Goal: Transaction & Acquisition: Download file/media

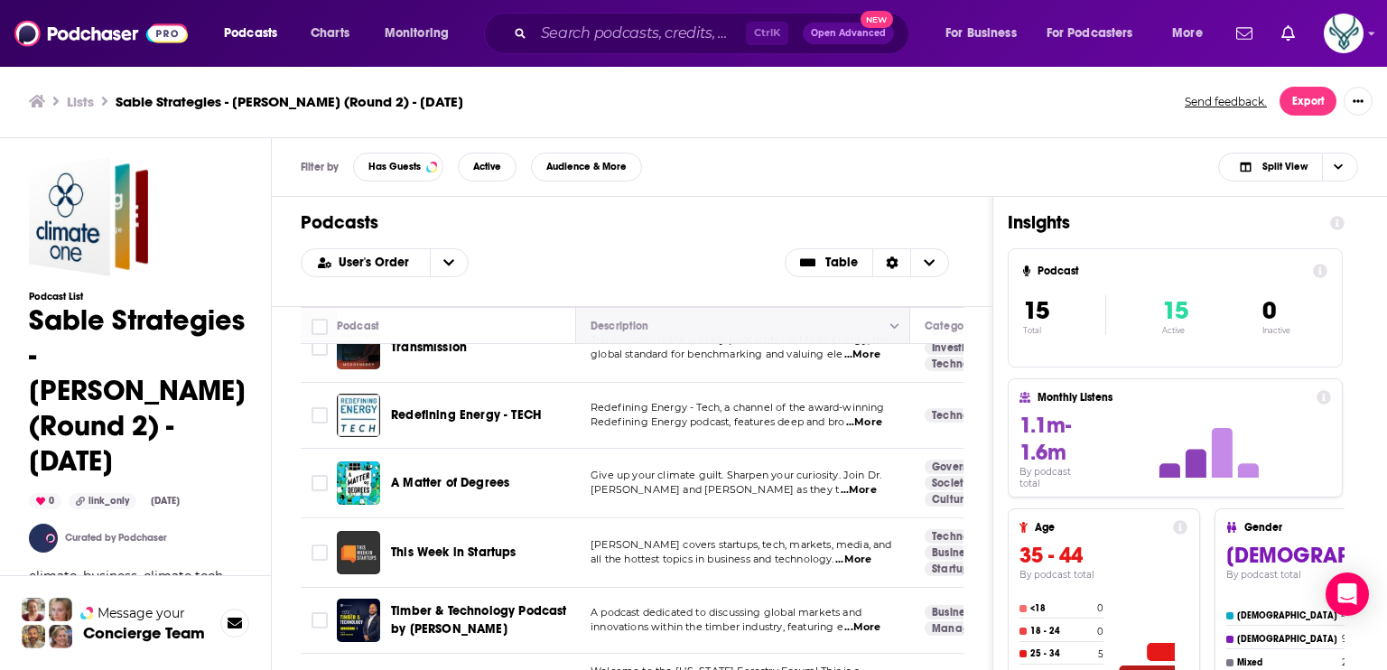
scroll to position [542, 0]
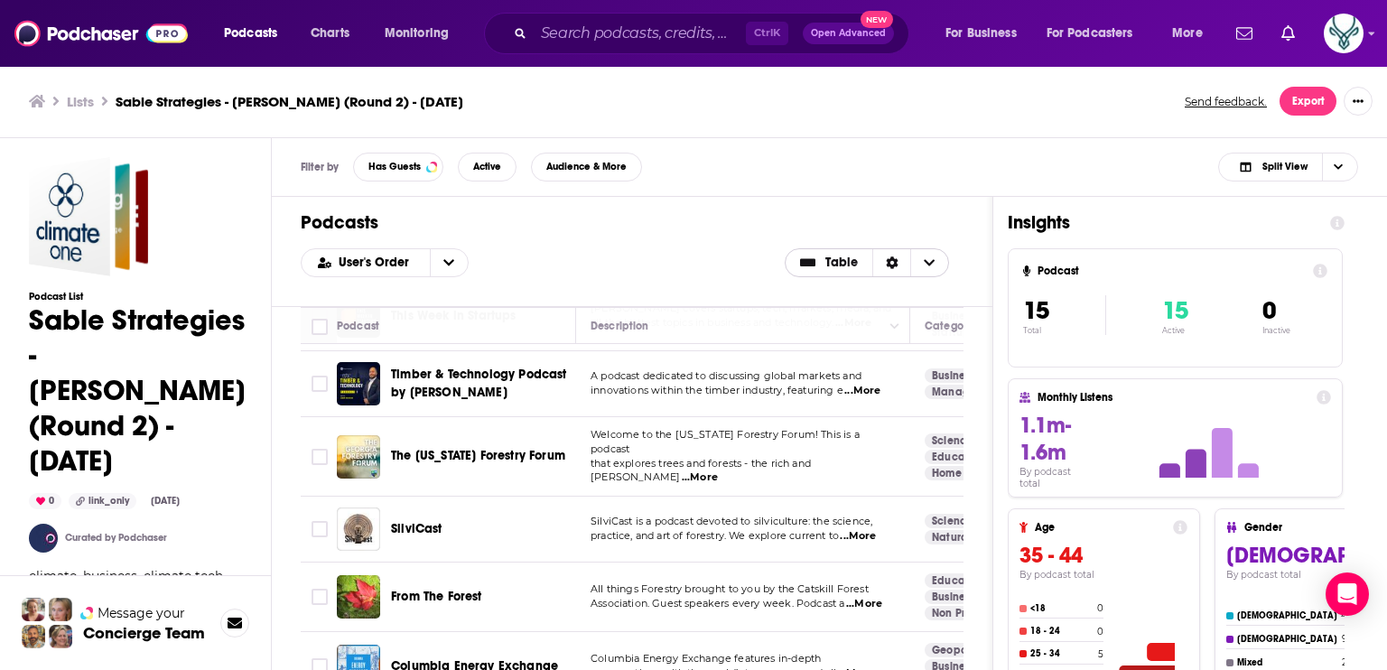
click at [829, 269] on span "Table" at bounding box center [830, 262] width 88 height 31
click at [701, 257] on div "User's Order Table Card Table" at bounding box center [632, 262] width 663 height 29
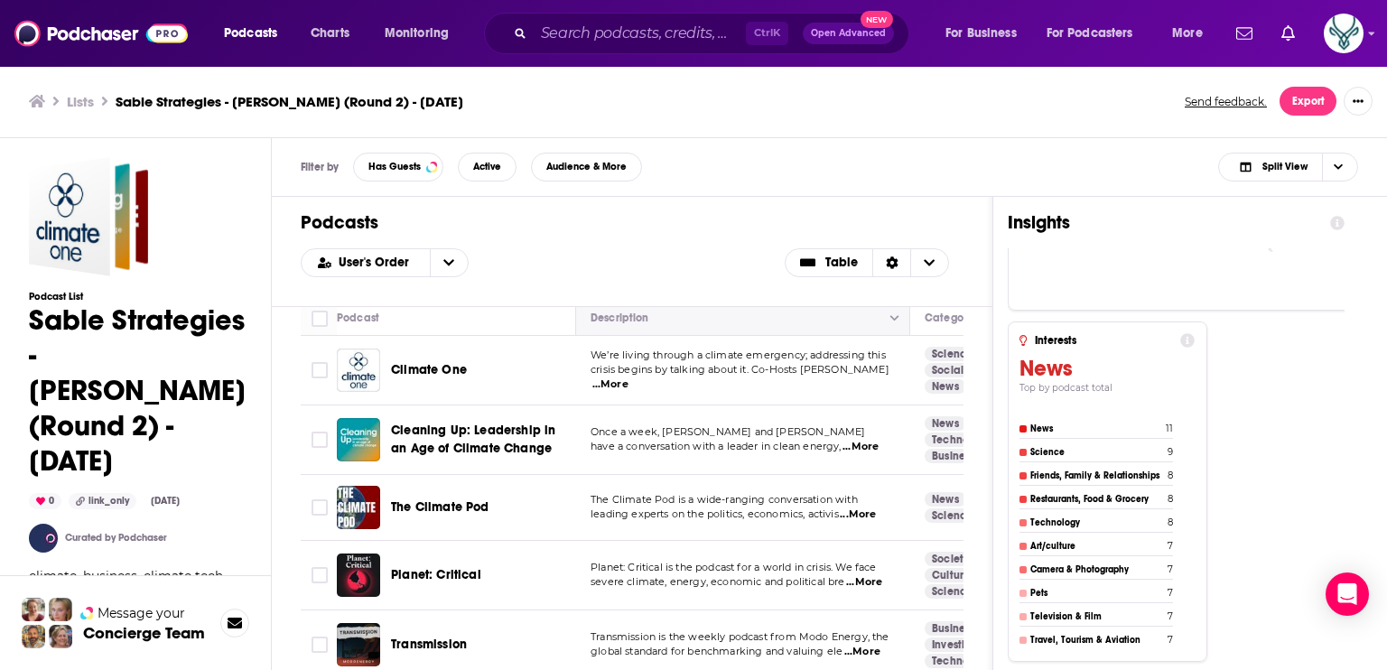
scroll to position [0, 0]
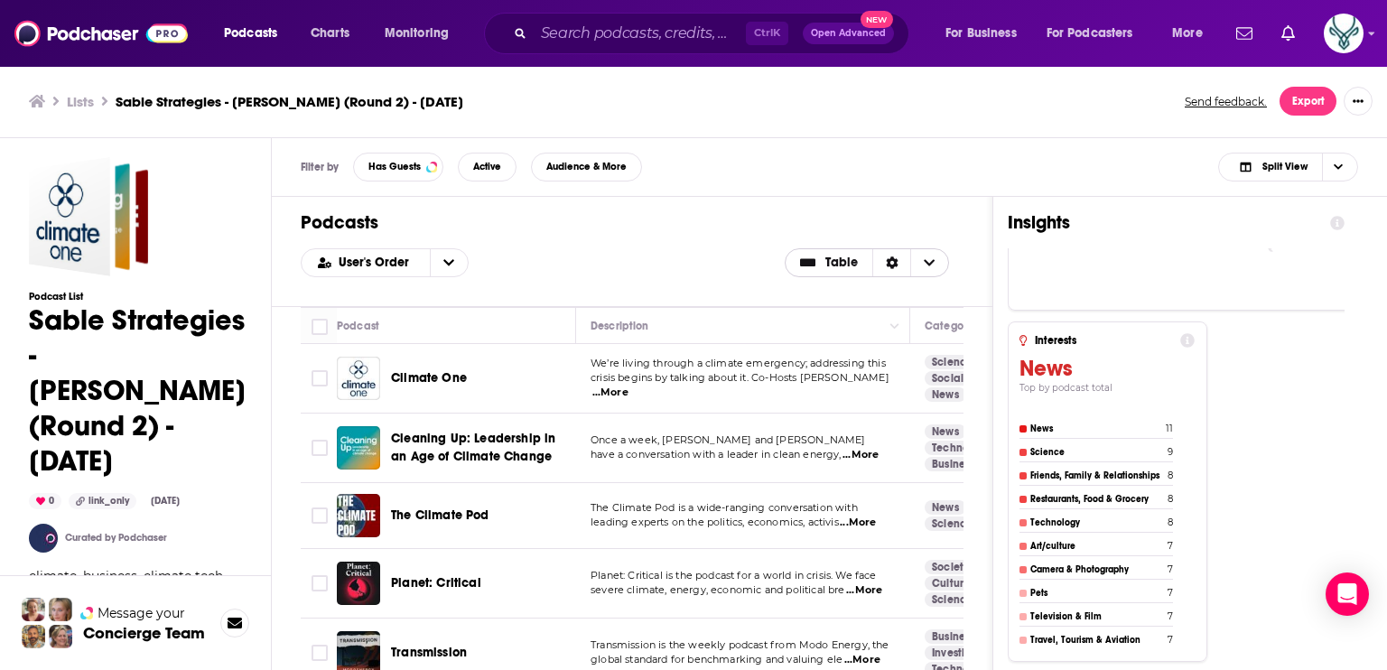
click at [928, 263] on icon "Choose View" at bounding box center [930, 262] width 11 height 6
click at [886, 260] on icon "Sort Direction" at bounding box center [892, 262] width 13 height 13
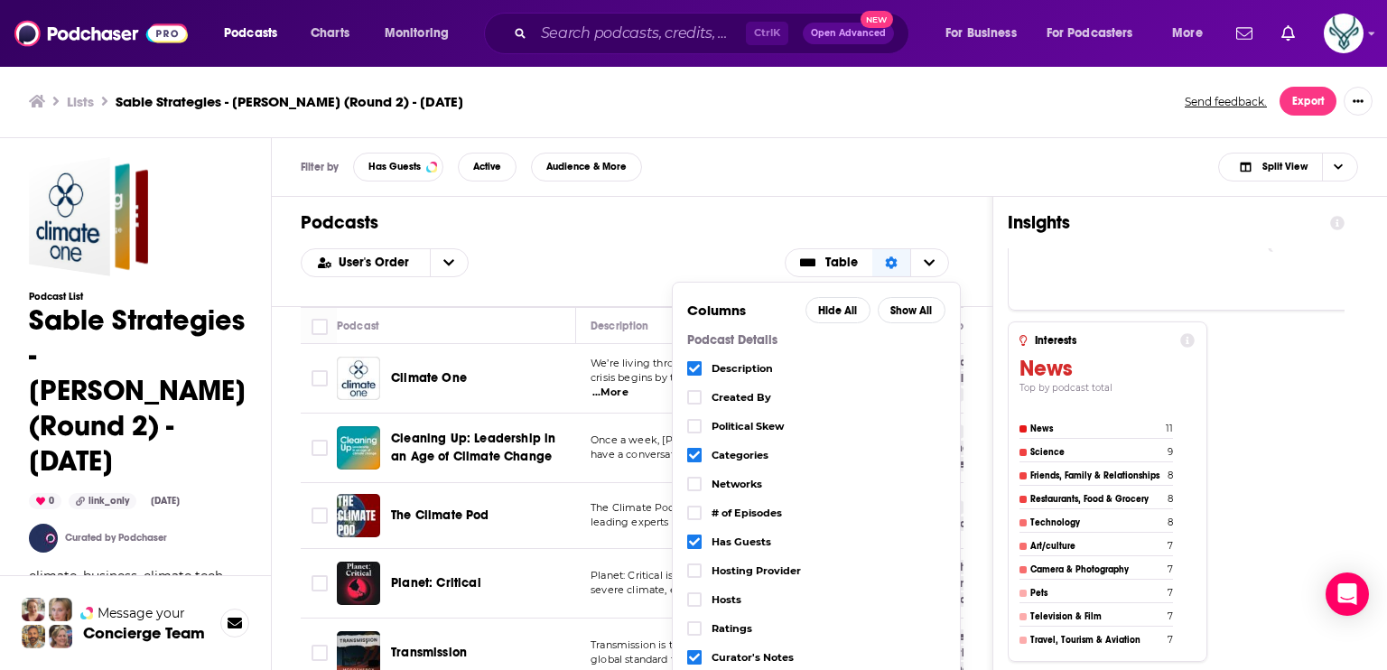
click at [896, 206] on div "Podcasts User's Order Table Columns Hide All Show All Podcast Details Descripti…" at bounding box center [632, 252] width 721 height 110
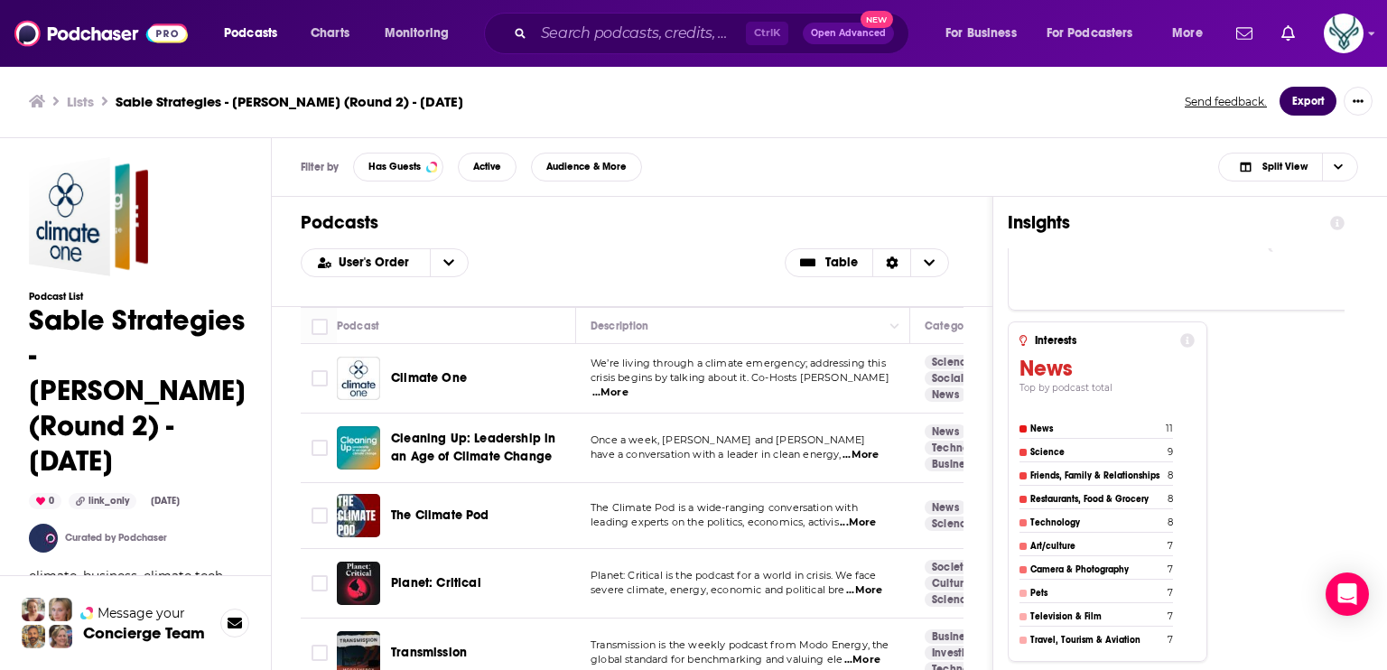
click at [1302, 105] on button "Export" at bounding box center [1307, 101] width 57 height 29
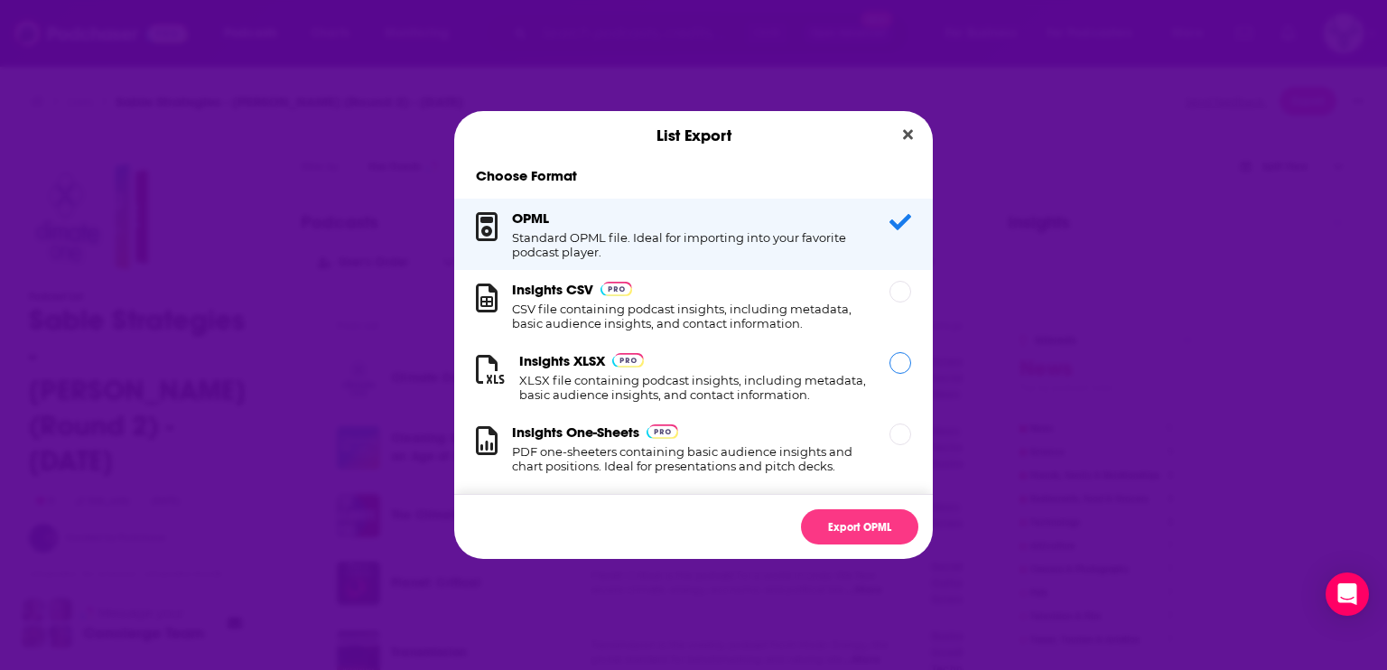
click at [809, 377] on h1 "XLSX file containing podcast insights, including metadata, basic audience insig…" at bounding box center [693, 387] width 349 height 29
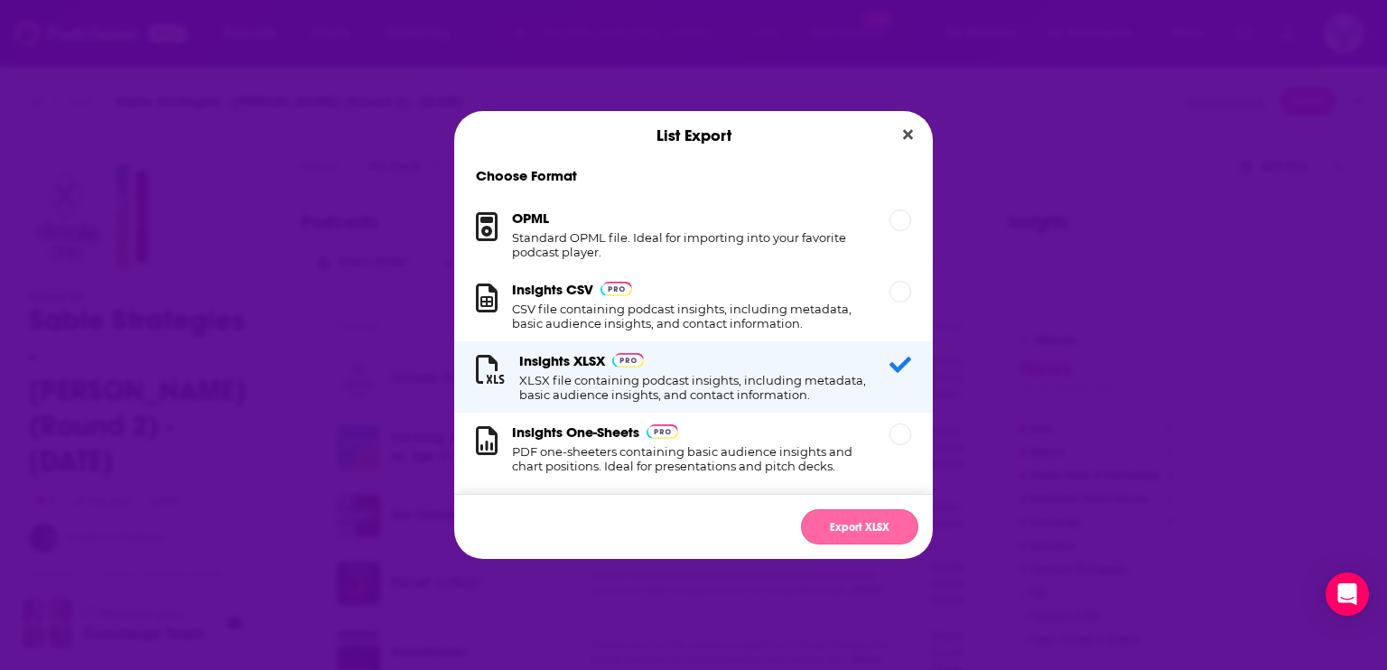
click at [856, 522] on button "Export XLSX" at bounding box center [859, 526] width 117 height 35
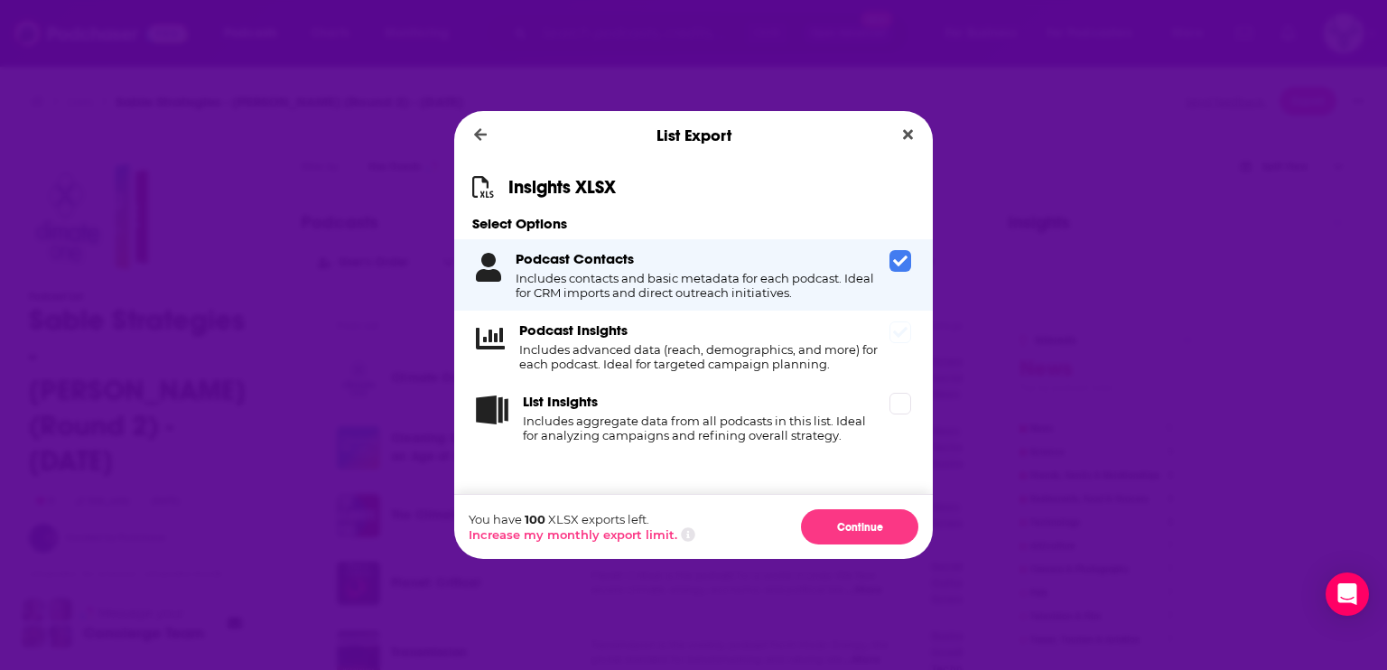
click at [903, 340] on icon "Dialog" at bounding box center [900, 332] width 14 height 14
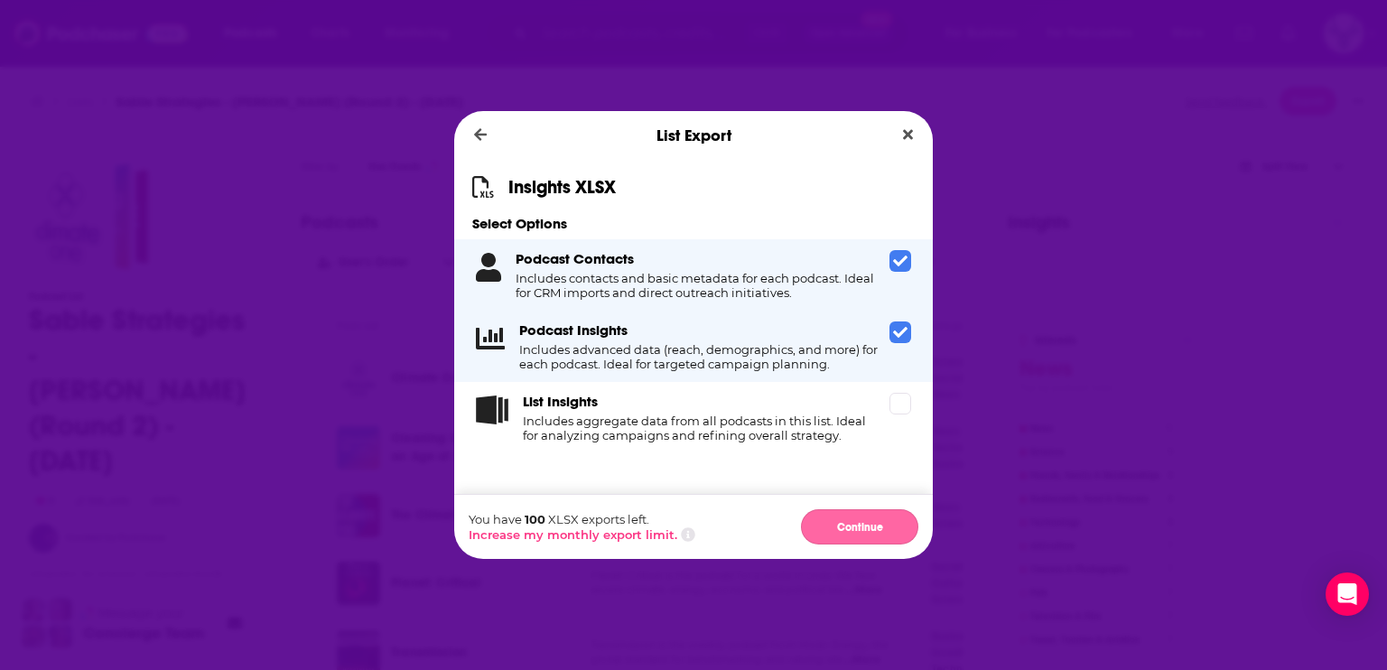
click at [849, 521] on button "Continue" at bounding box center [859, 526] width 117 height 35
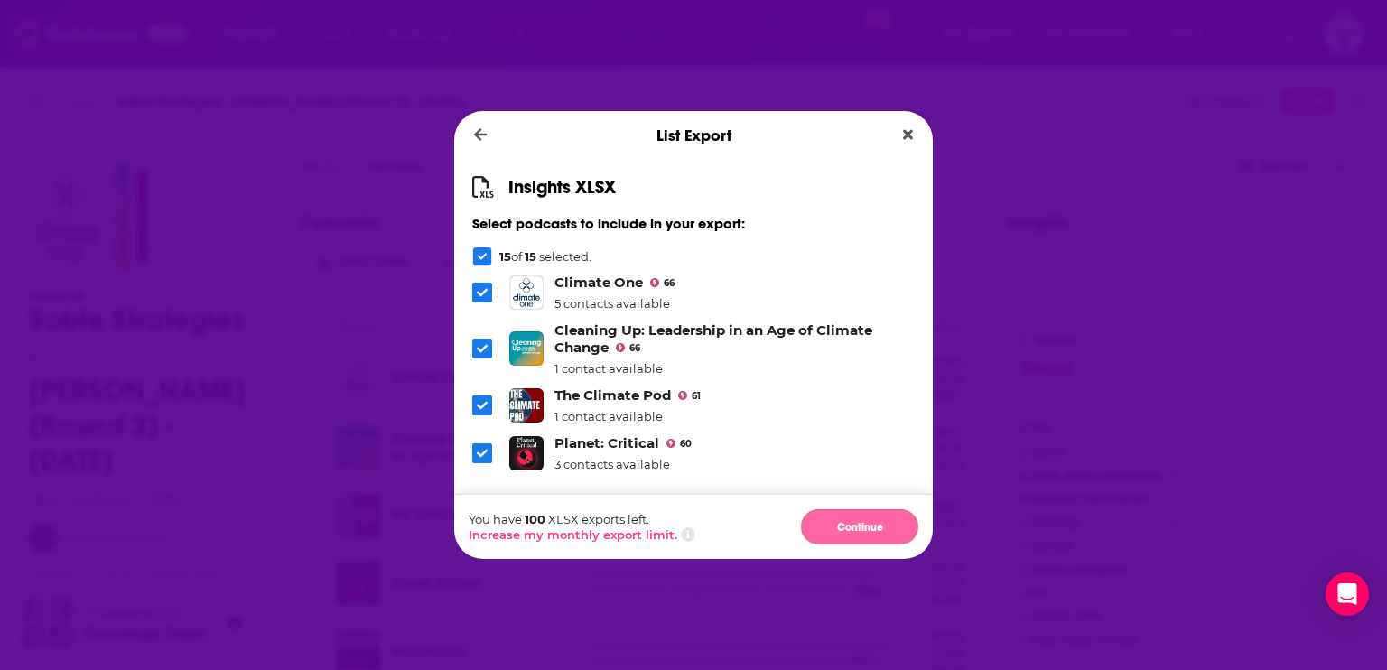
click at [850, 531] on button "Continue" at bounding box center [859, 526] width 117 height 35
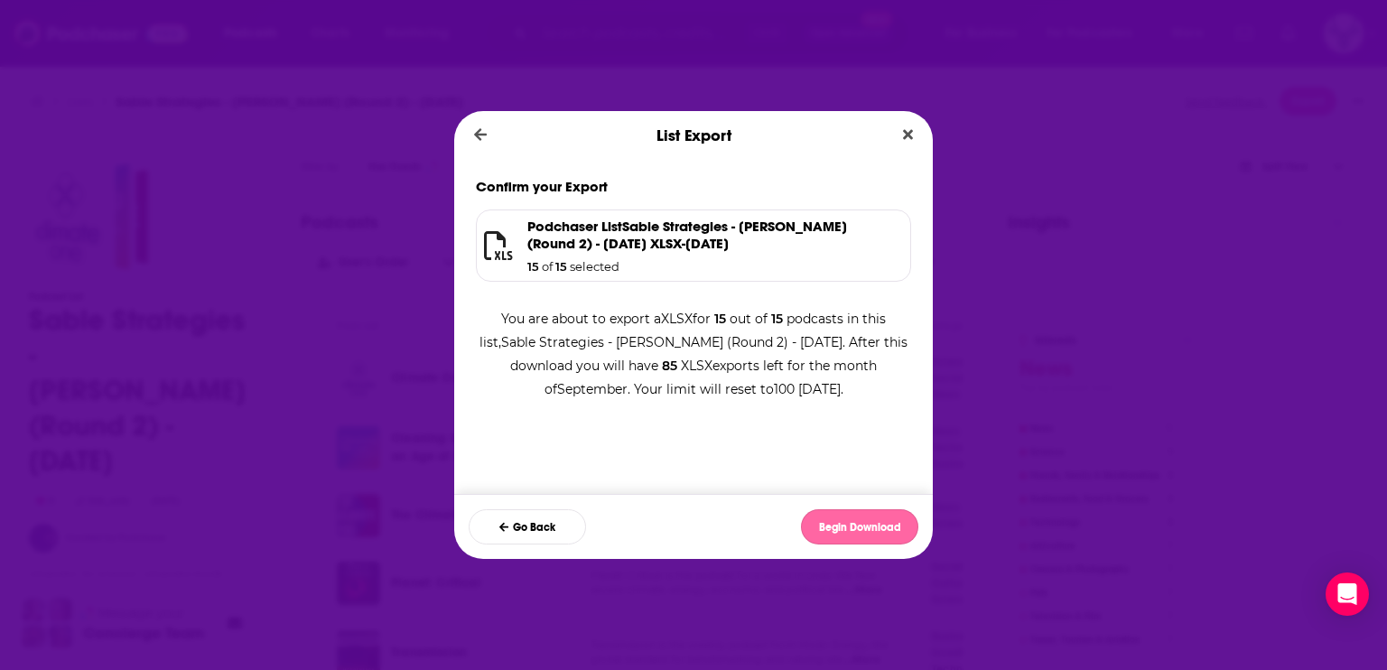
click at [854, 524] on button "Begin Download" at bounding box center [859, 526] width 117 height 35
